Goal: Find specific page/section: Find specific page/section

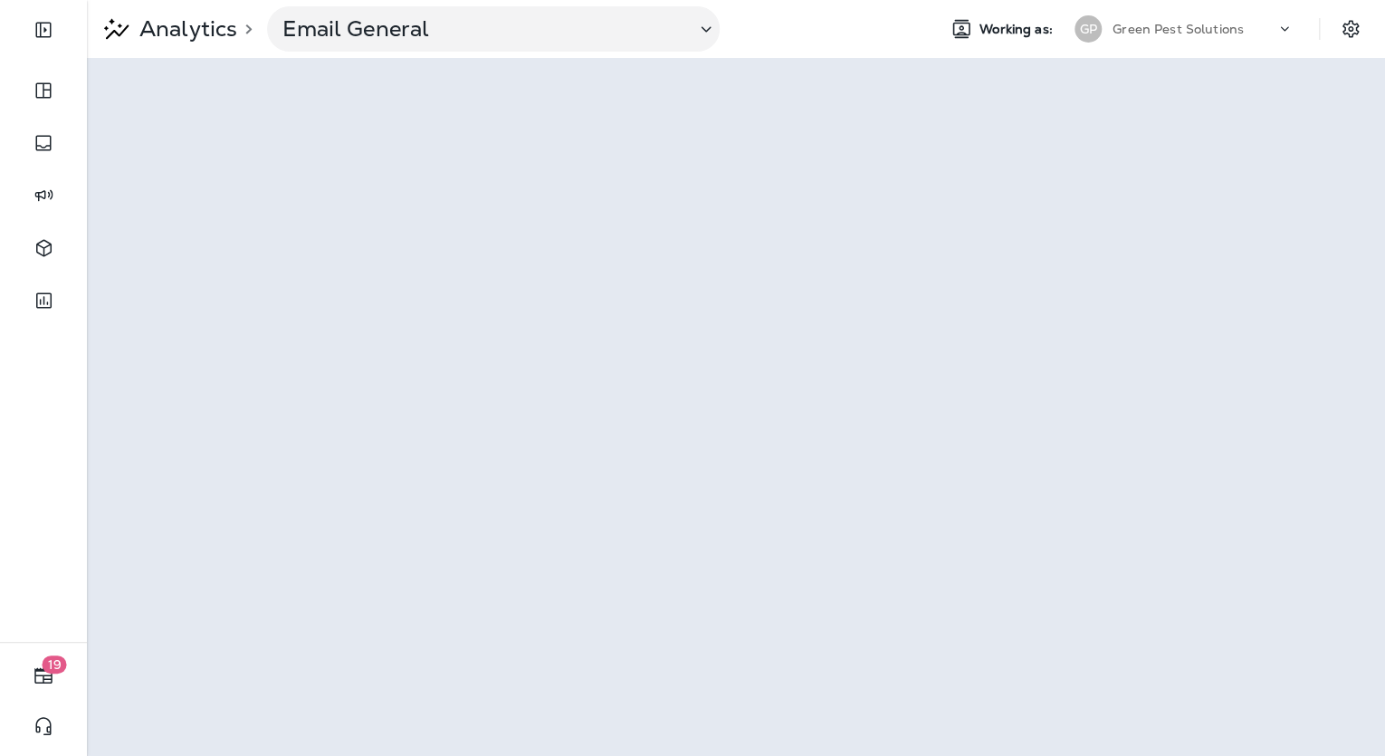
click at [1136, 24] on p "Green Pest Solutions" at bounding box center [1177, 29] width 131 height 14
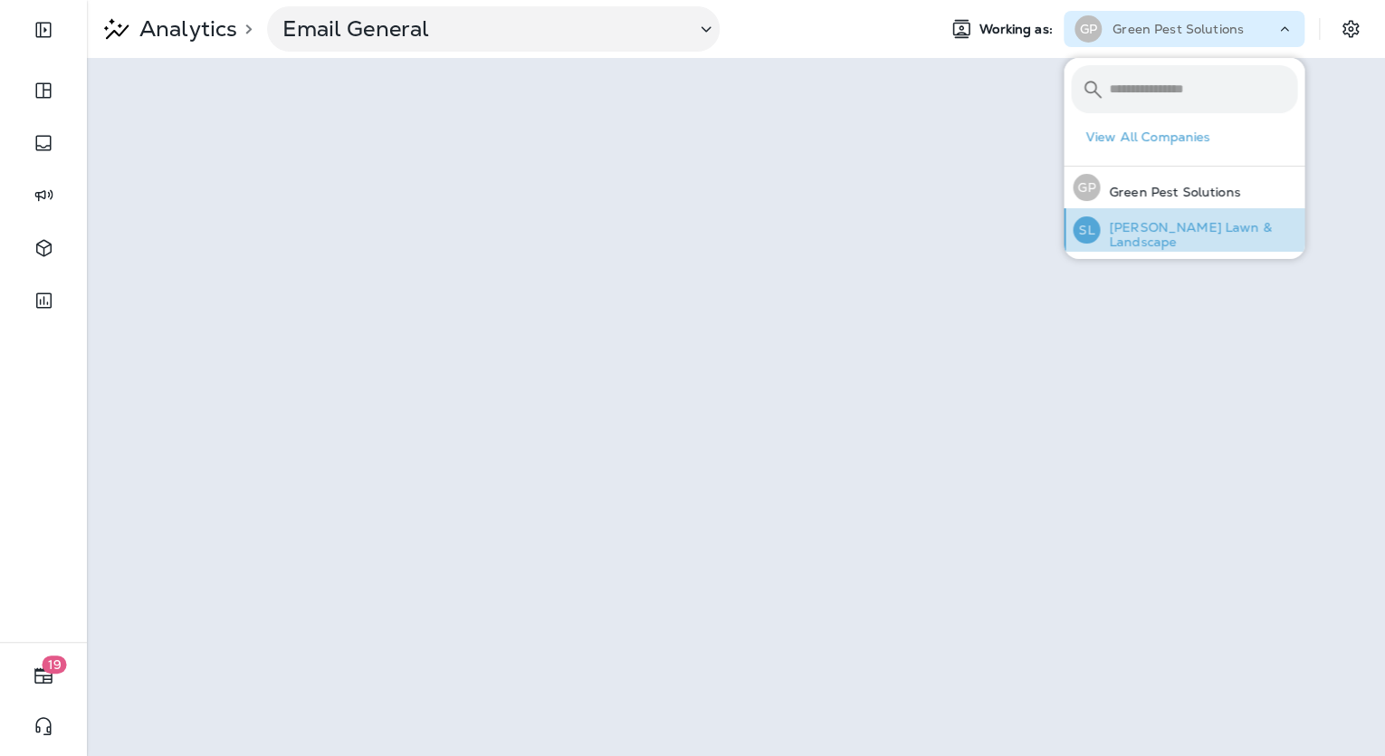
click at [1184, 222] on div "[PERSON_NAME] Lawn & Landscape" at bounding box center [1184, 229] width 239 height 43
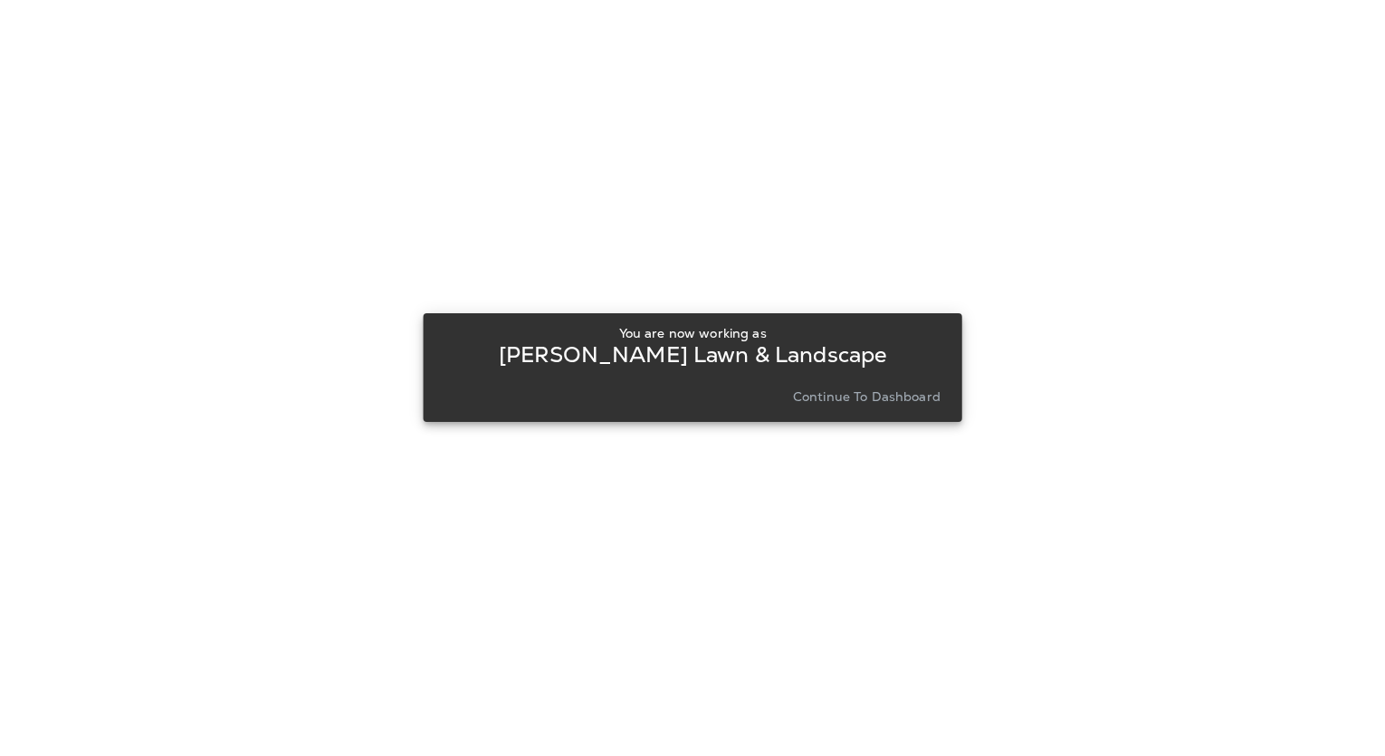
click at [933, 393] on p "Continue to Dashboard" at bounding box center [867, 396] width 148 height 14
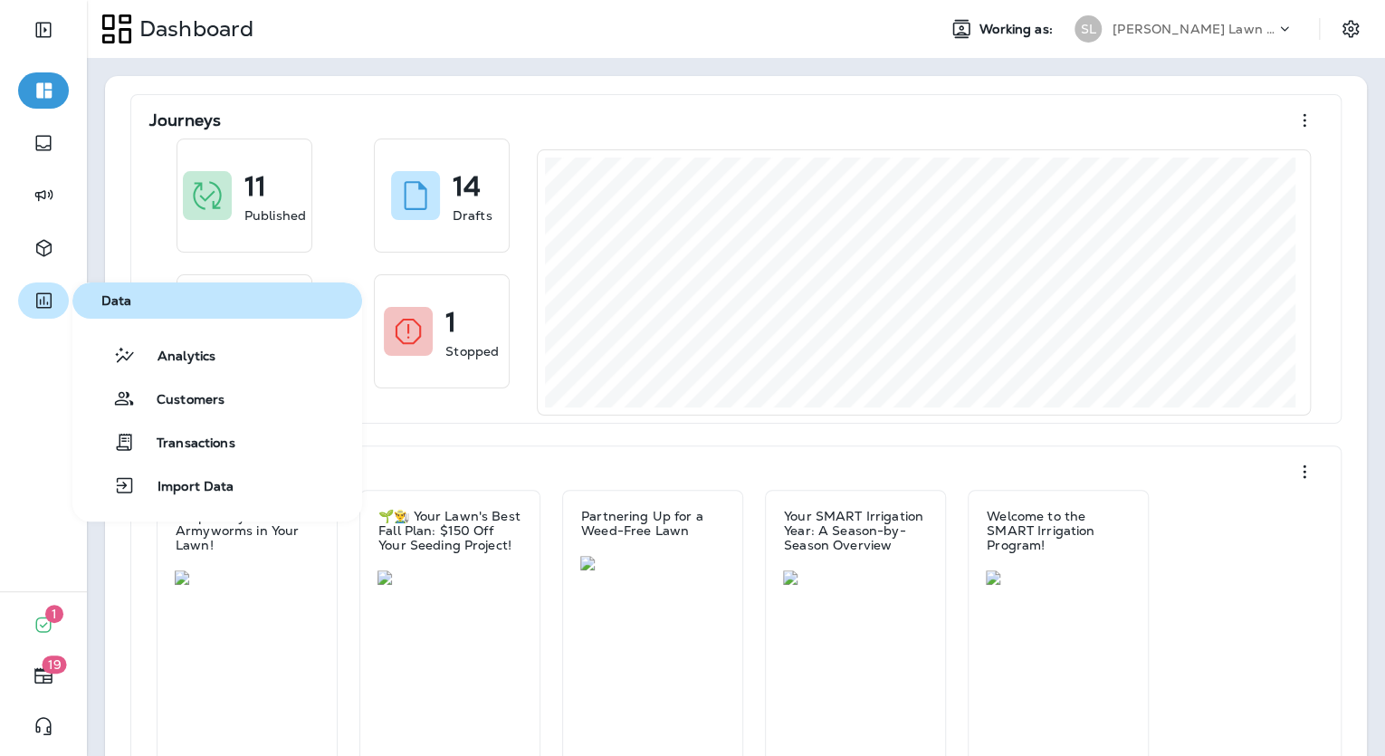
click at [46, 293] on icon "button" at bounding box center [43, 300] width 15 height 15
click at [169, 367] on button "Analytics" at bounding box center [217, 355] width 290 height 36
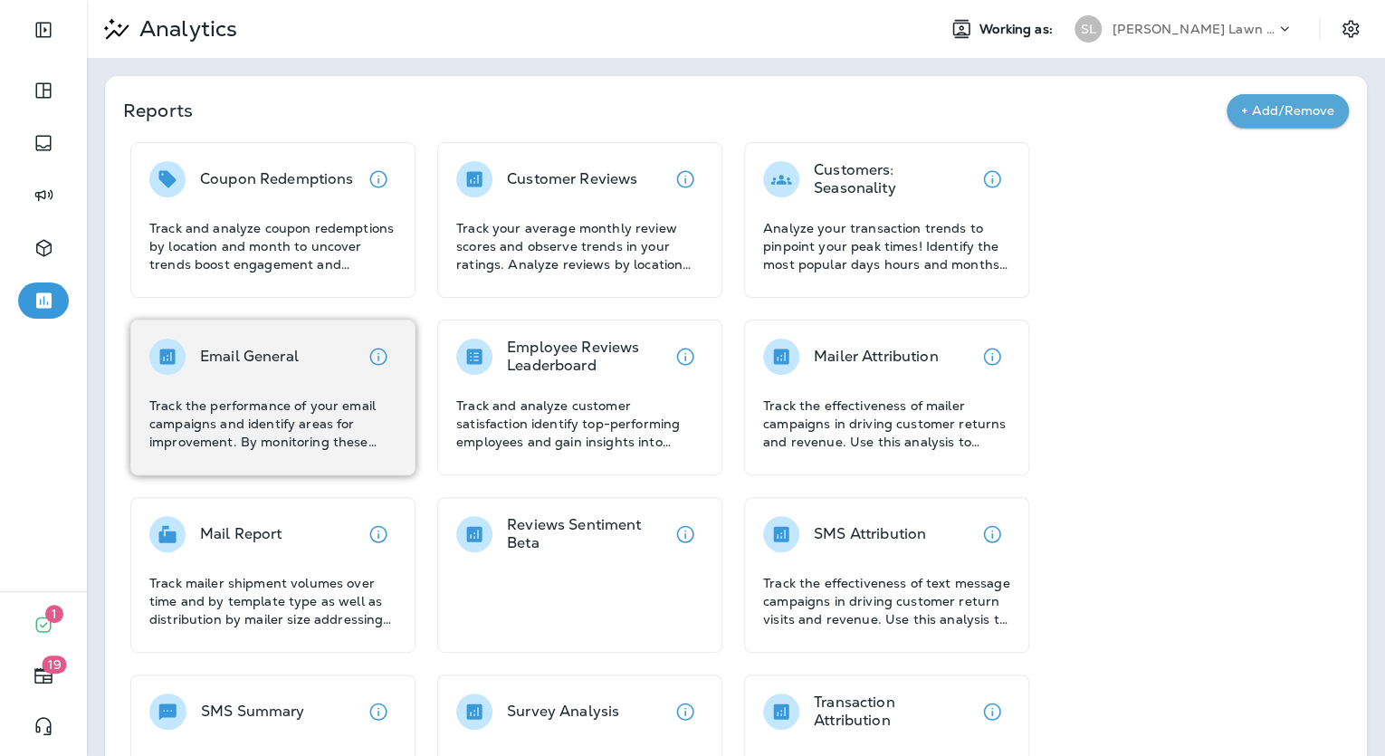
click at [341, 425] on p "Track the performance of your email campaigns and identify areas for improvemen…" at bounding box center [272, 423] width 247 height 54
